Goal: Information Seeking & Learning: Check status

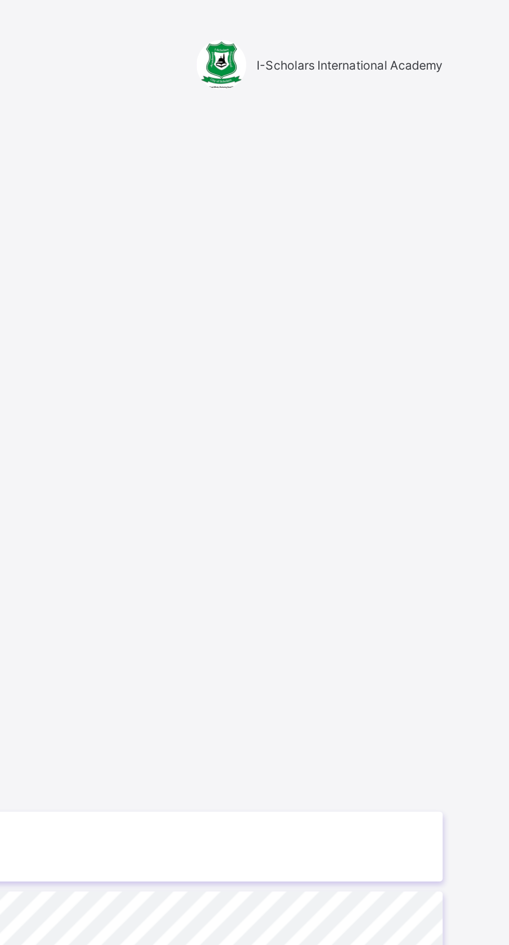
click at [447, 183] on div "Login Email Password View password Forgot your password? Click here Login with …" at bounding box center [339, 483] width 291 height 848
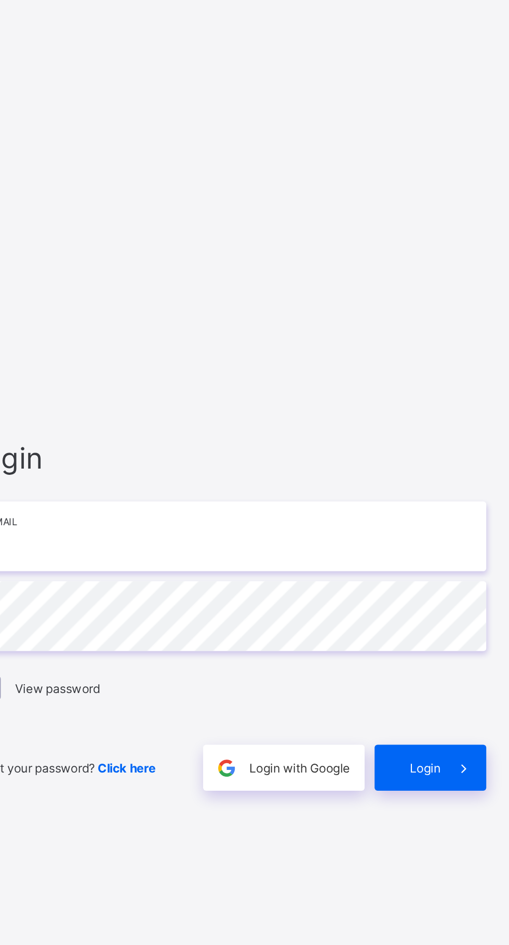
click at [418, 459] on input "email" at bounding box center [339, 441] width 270 height 36
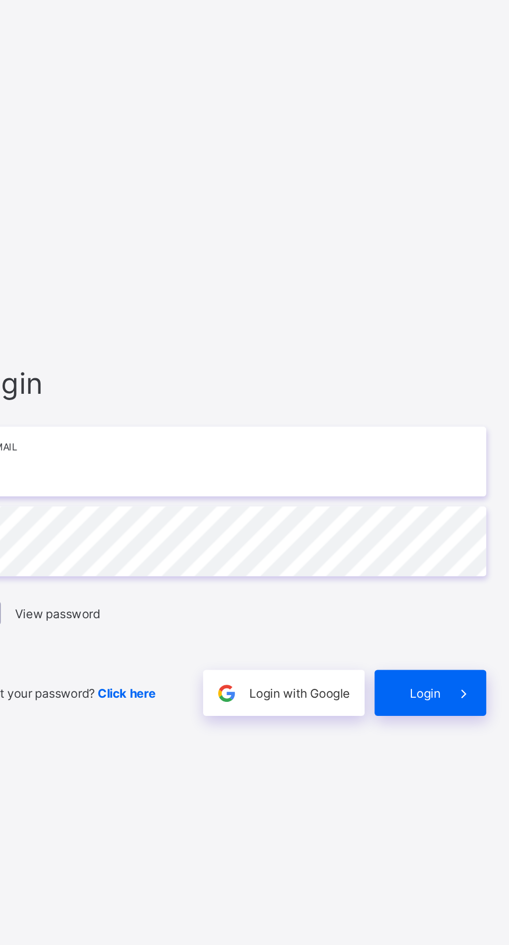
type input "**********"
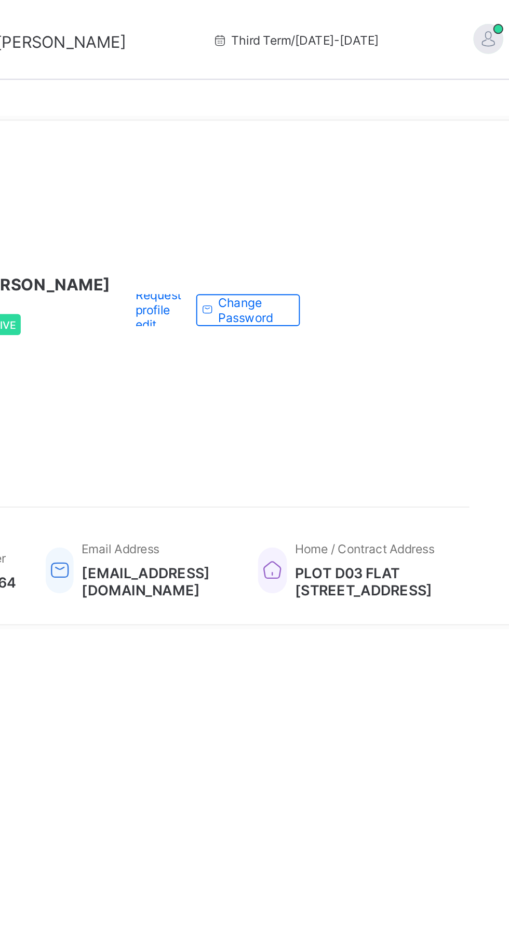
click at [314, 113] on div "Request profile edit Change email Change Password" at bounding box center [321, 161] width 99 height 180
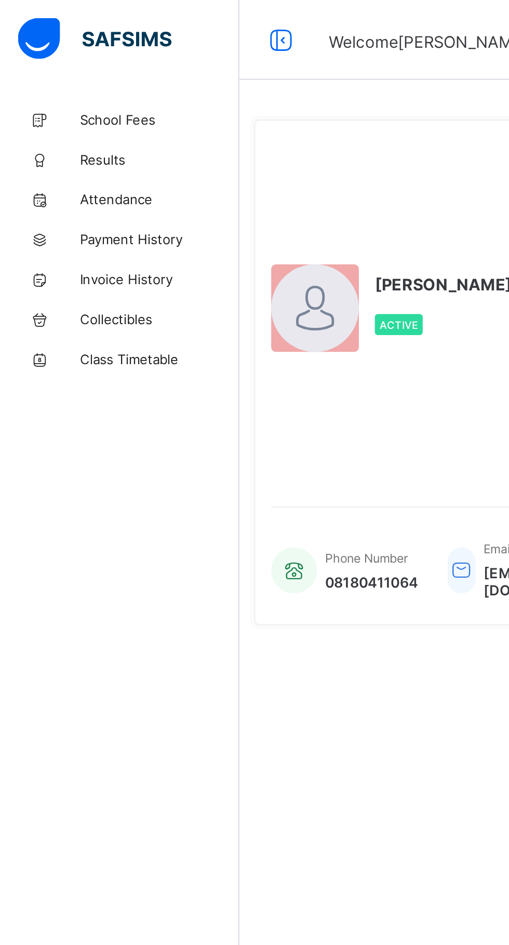
click at [68, 84] on span "Results" at bounding box center [83, 83] width 83 height 8
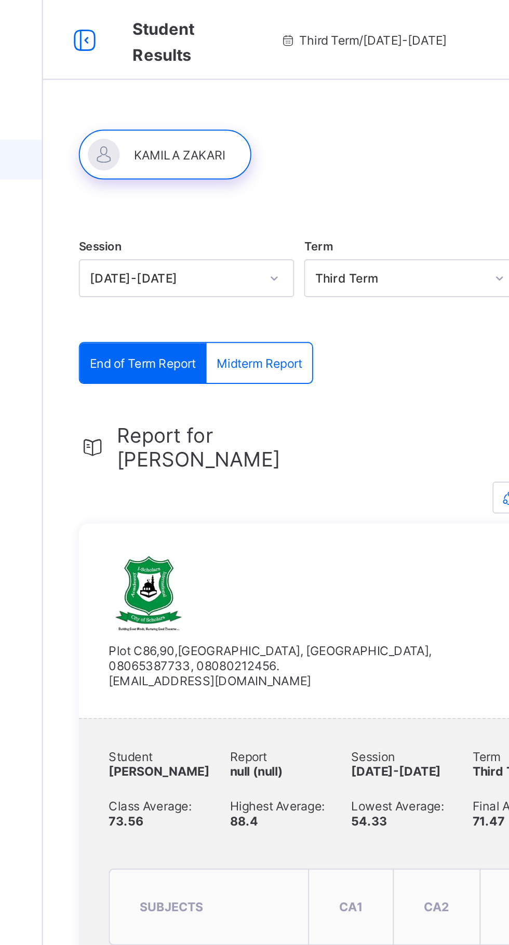
click at [193, 187] on span "End of Term Report" at bounding box center [176, 190] width 55 height 8
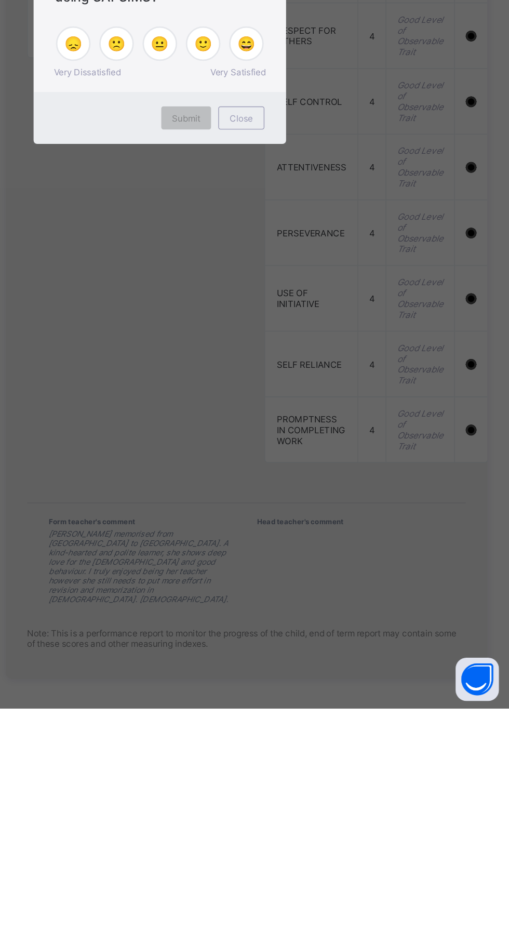
scroll to position [1169, 0]
click at [438, 900] on div "× How satisfied are you with using SAFSIMS? 😞 🙁 😐 🙂 😄 Very Dissatisfied Very Sa…" at bounding box center [254, 472] width 509 height 945
click at [335, 434] on div "×" at bounding box center [330, 426] width 10 height 18
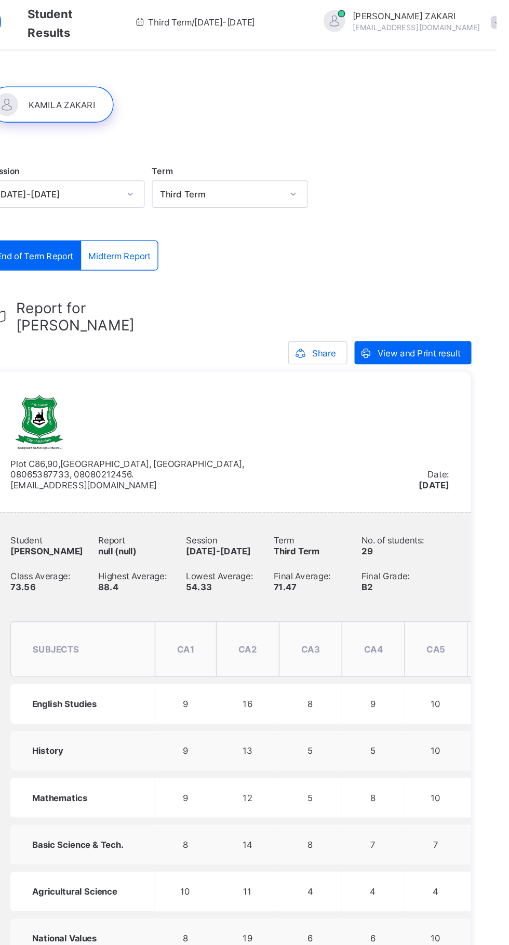
scroll to position [0, 0]
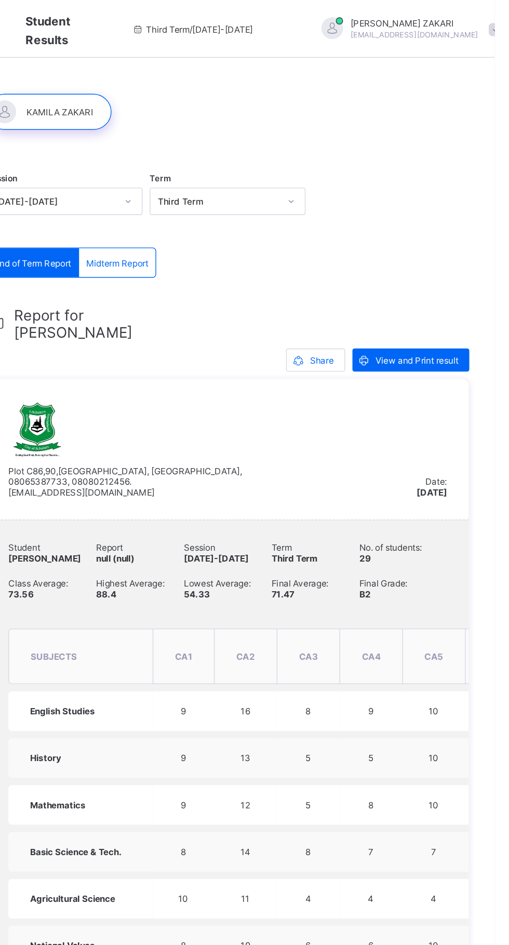
click at [398, 251] on div "Share" at bounding box center [380, 259] width 43 height 17
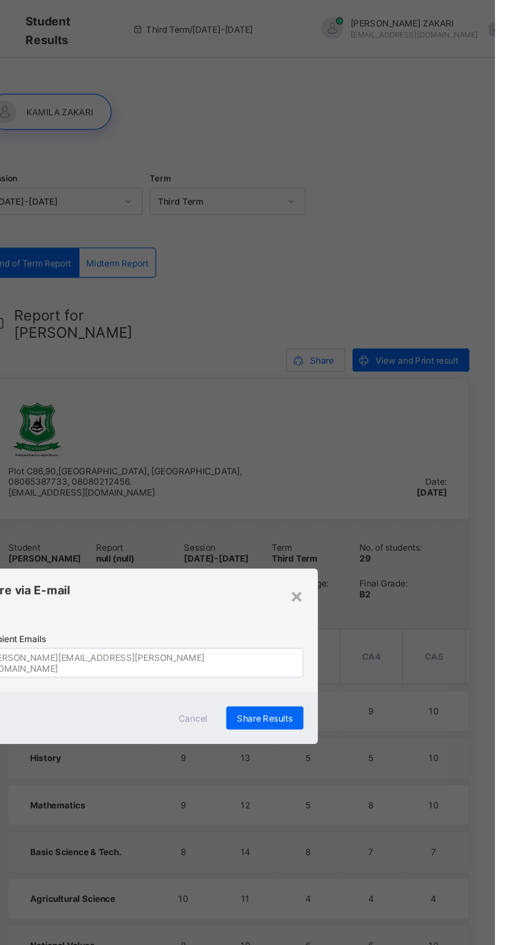
click at [372, 438] on div "×" at bounding box center [367, 429] width 10 height 18
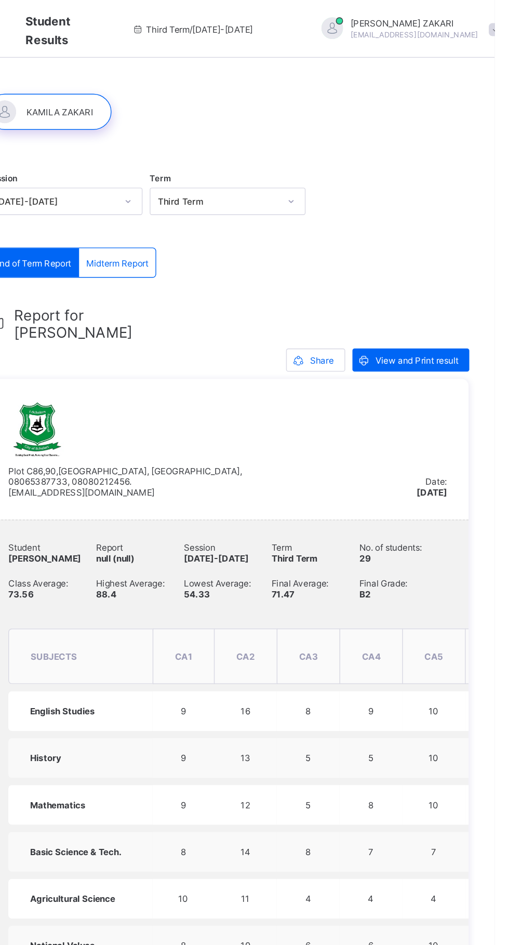
click at [466, 256] on span "View and Print result" at bounding box center [454, 260] width 60 height 8
click at [428, 256] on span "View and Print result" at bounding box center [454, 260] width 60 height 8
